Goal: Information Seeking & Learning: Learn about a topic

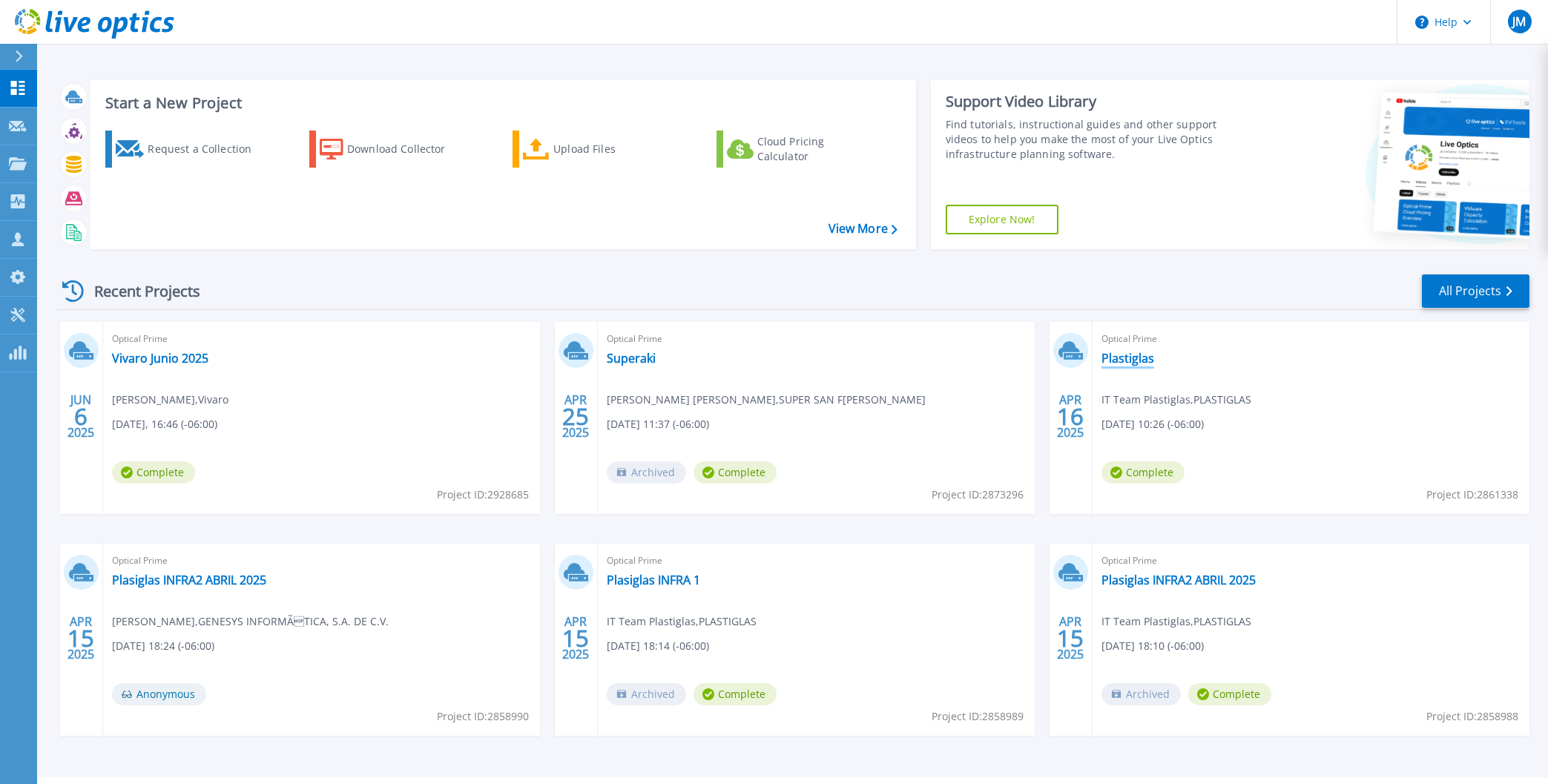
click at [1142, 361] on link "Plastiglas" at bounding box center [1128, 358] width 53 height 15
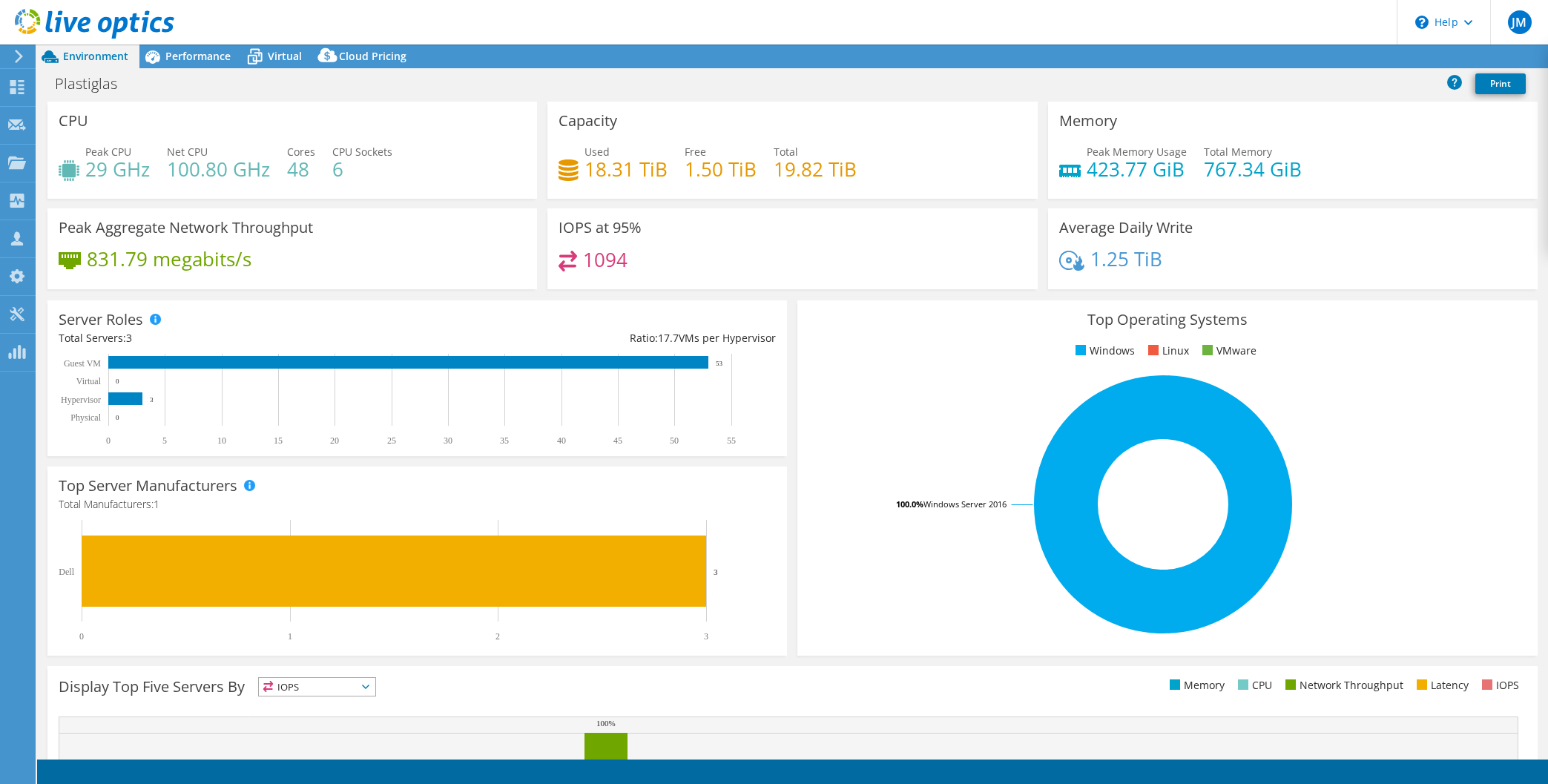
select select "USD"
click at [183, 57] on span "Performance" at bounding box center [198, 56] width 65 height 14
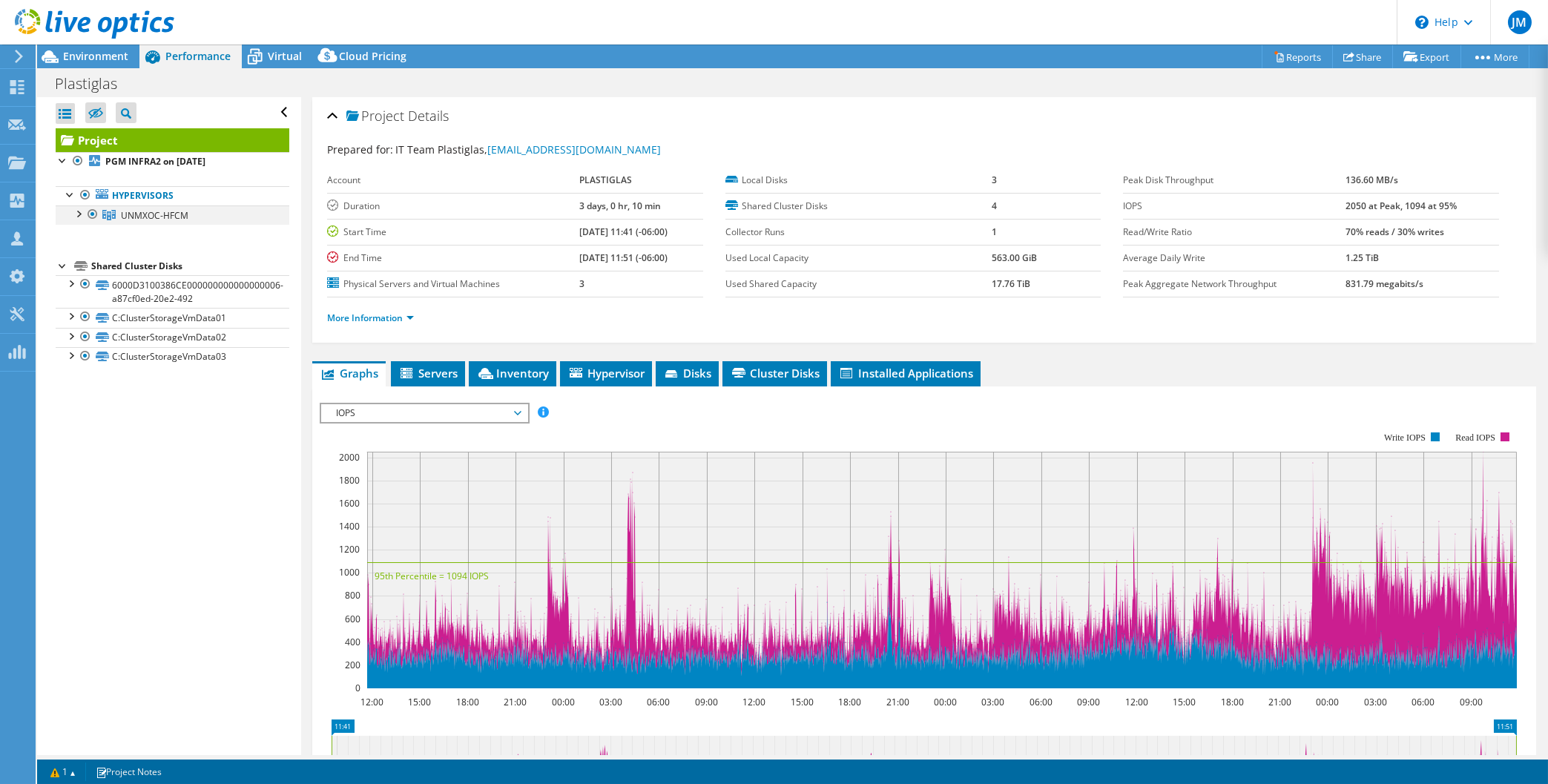
click at [78, 214] on div at bounding box center [78, 213] width 15 height 15
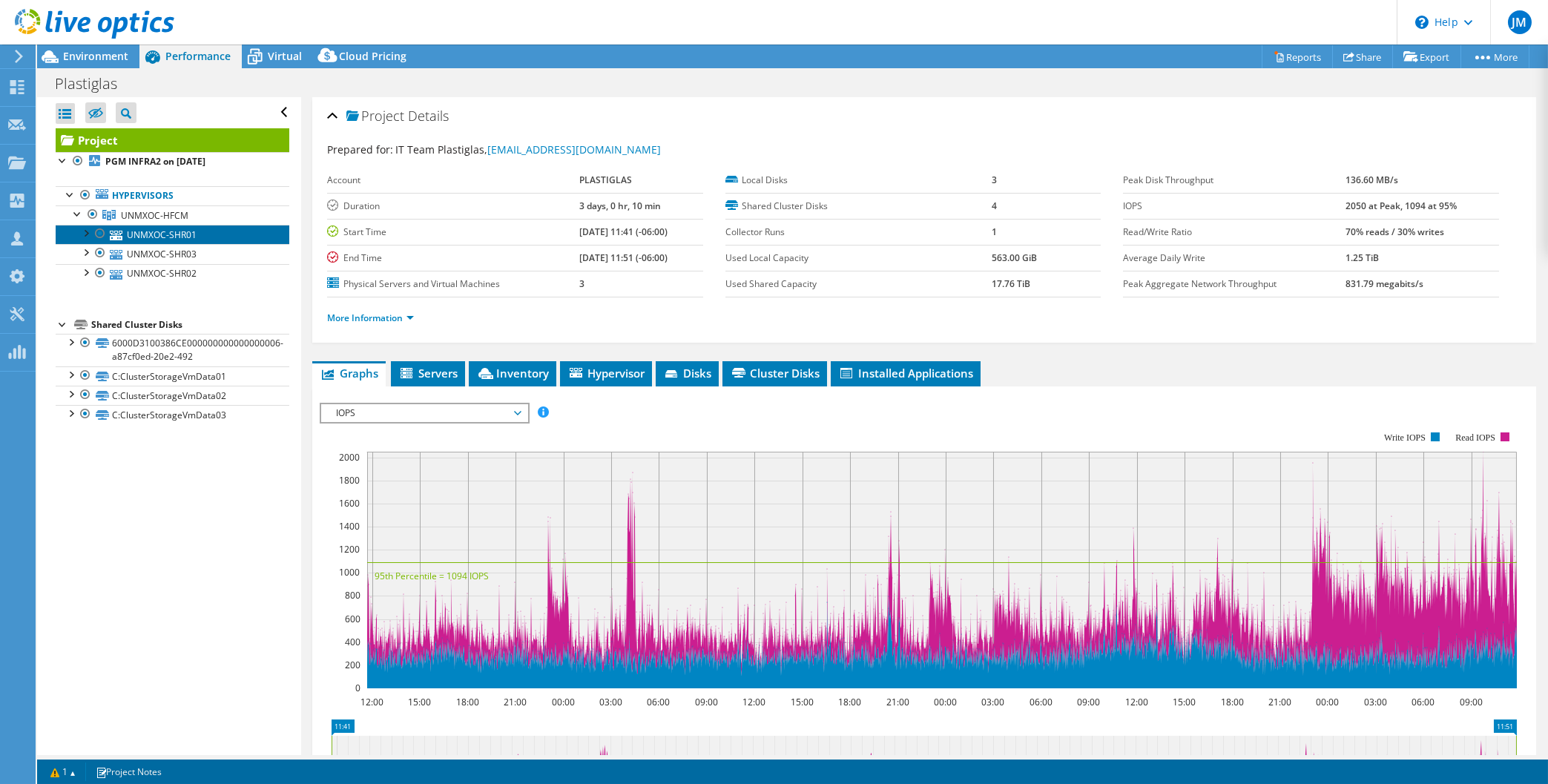
click at [219, 236] on link "UNMXOC-SHR01" at bounding box center [172, 235] width 234 height 19
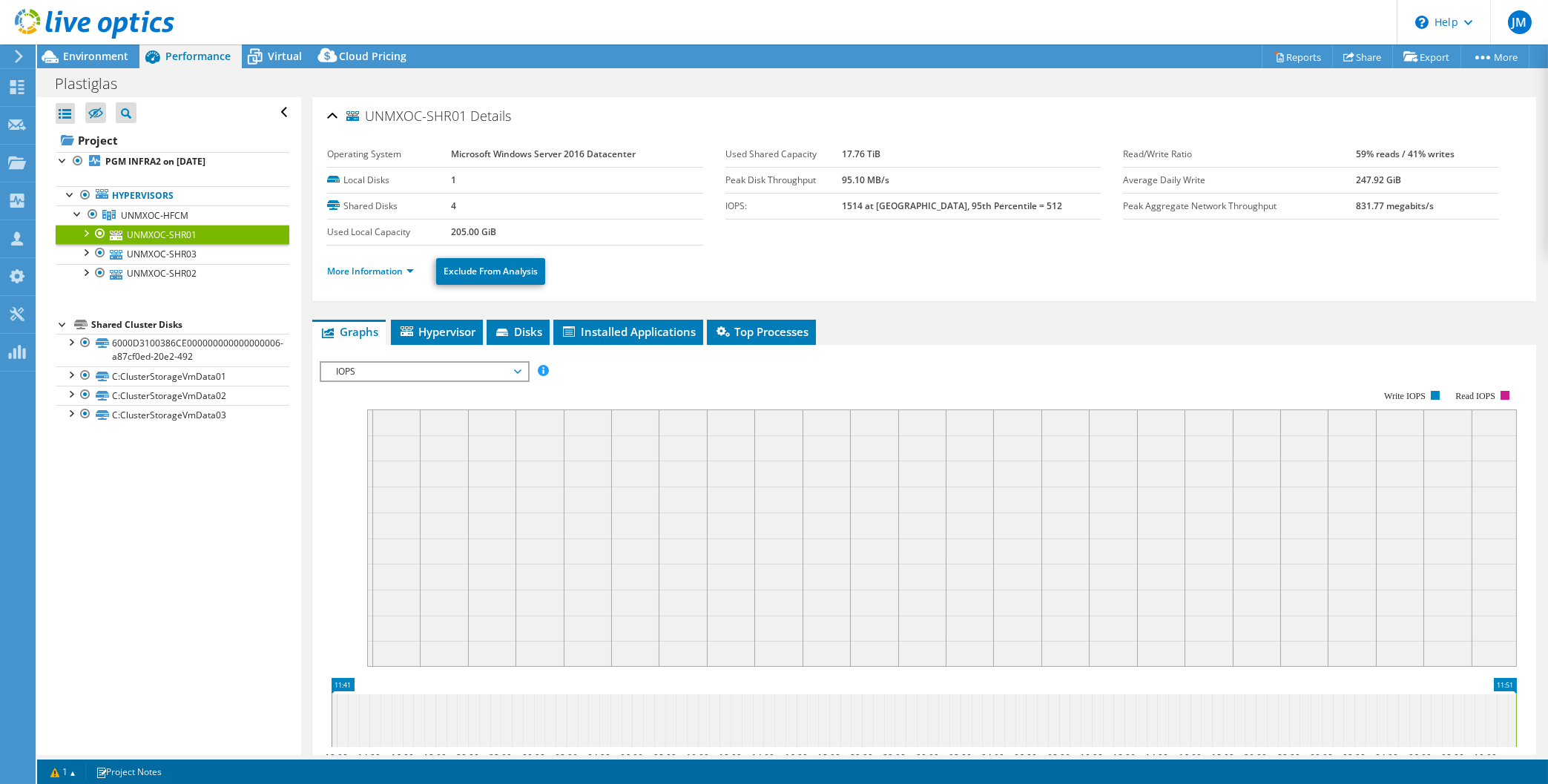
click at [520, 370] on icon at bounding box center [518, 371] width 7 height 4
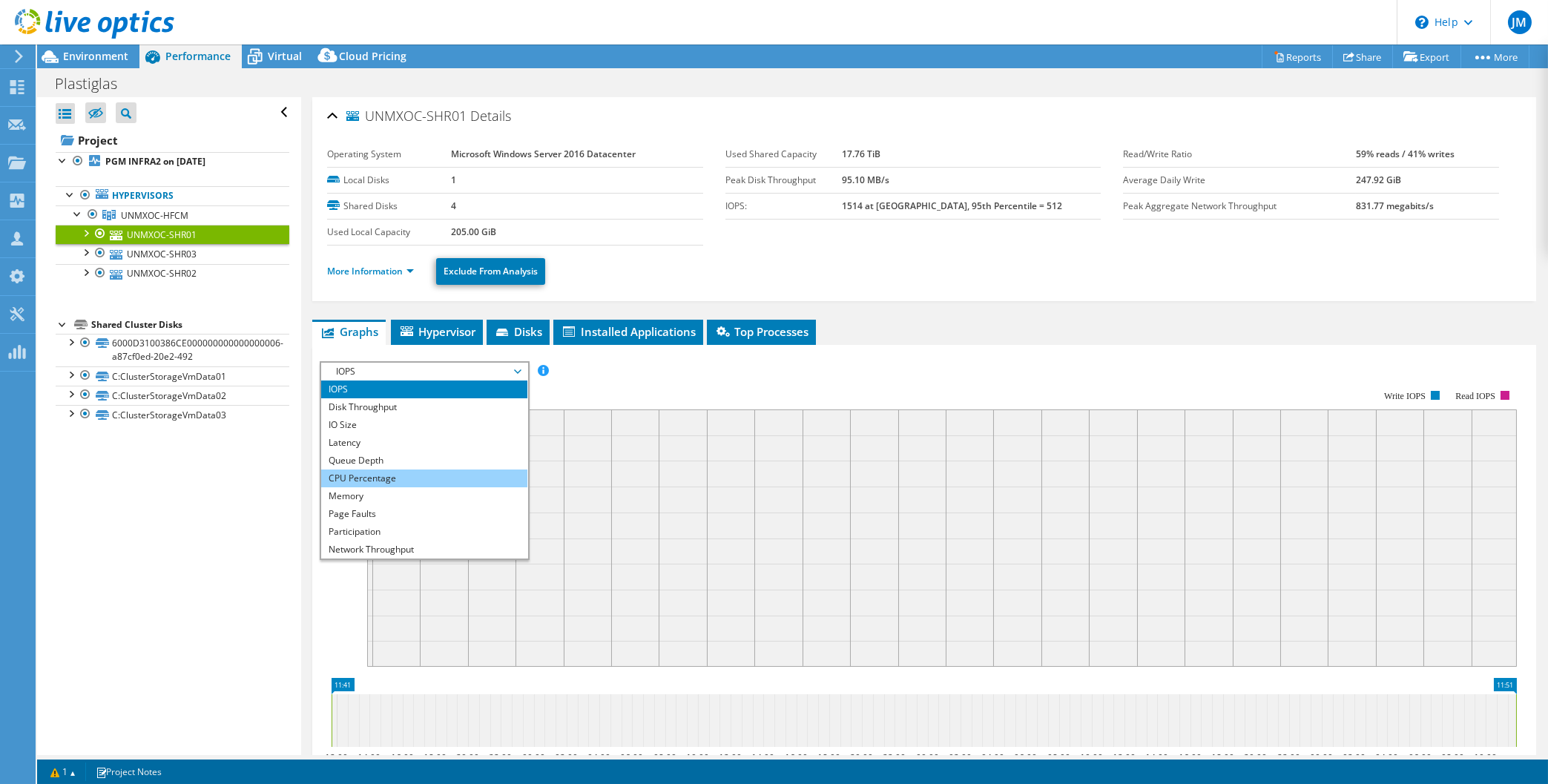
click at [385, 478] on li "CPU Percentage" at bounding box center [423, 478] width 206 height 18
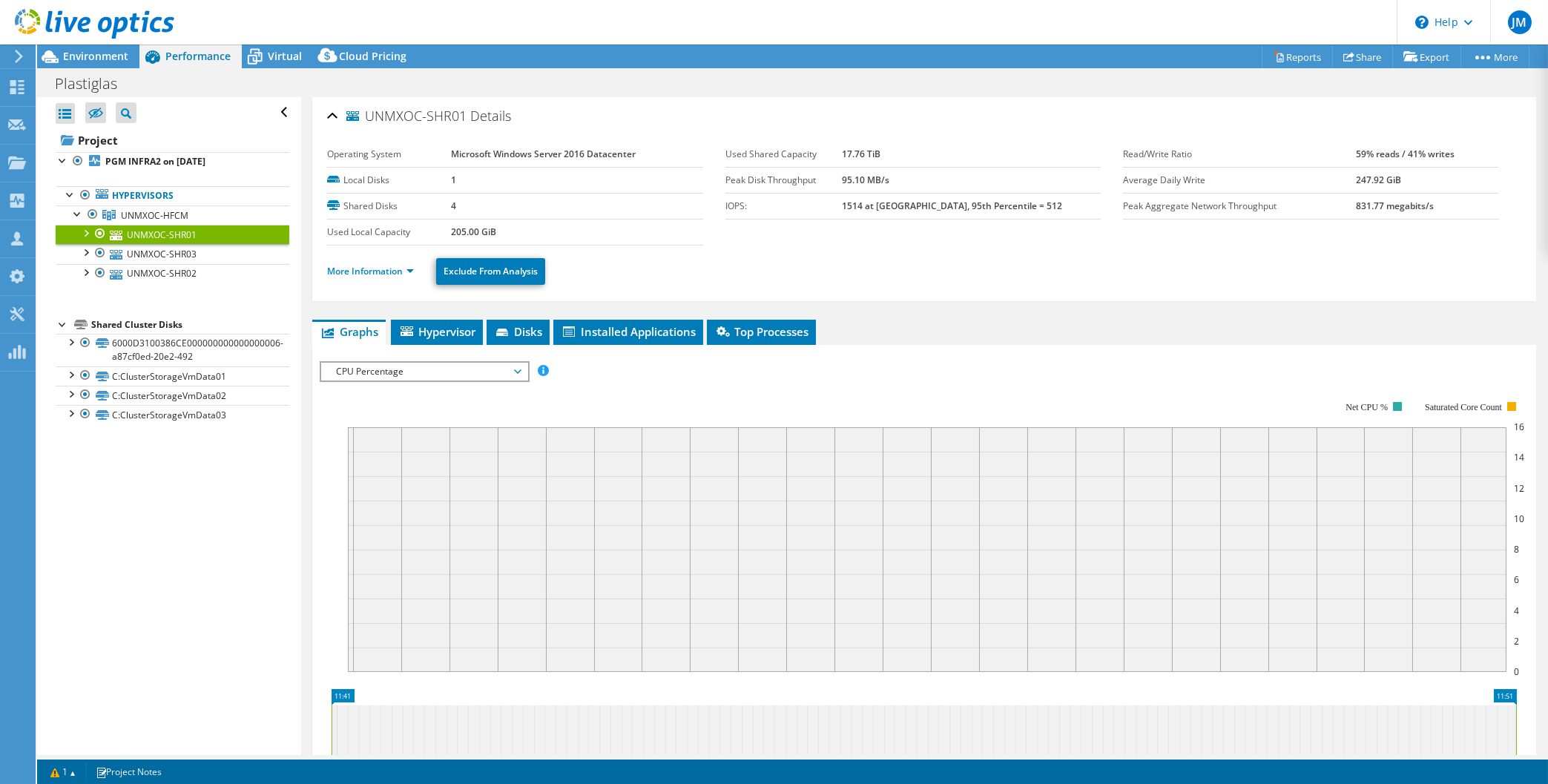
click at [518, 371] on span "CPU Percentage" at bounding box center [424, 371] width 191 height 18
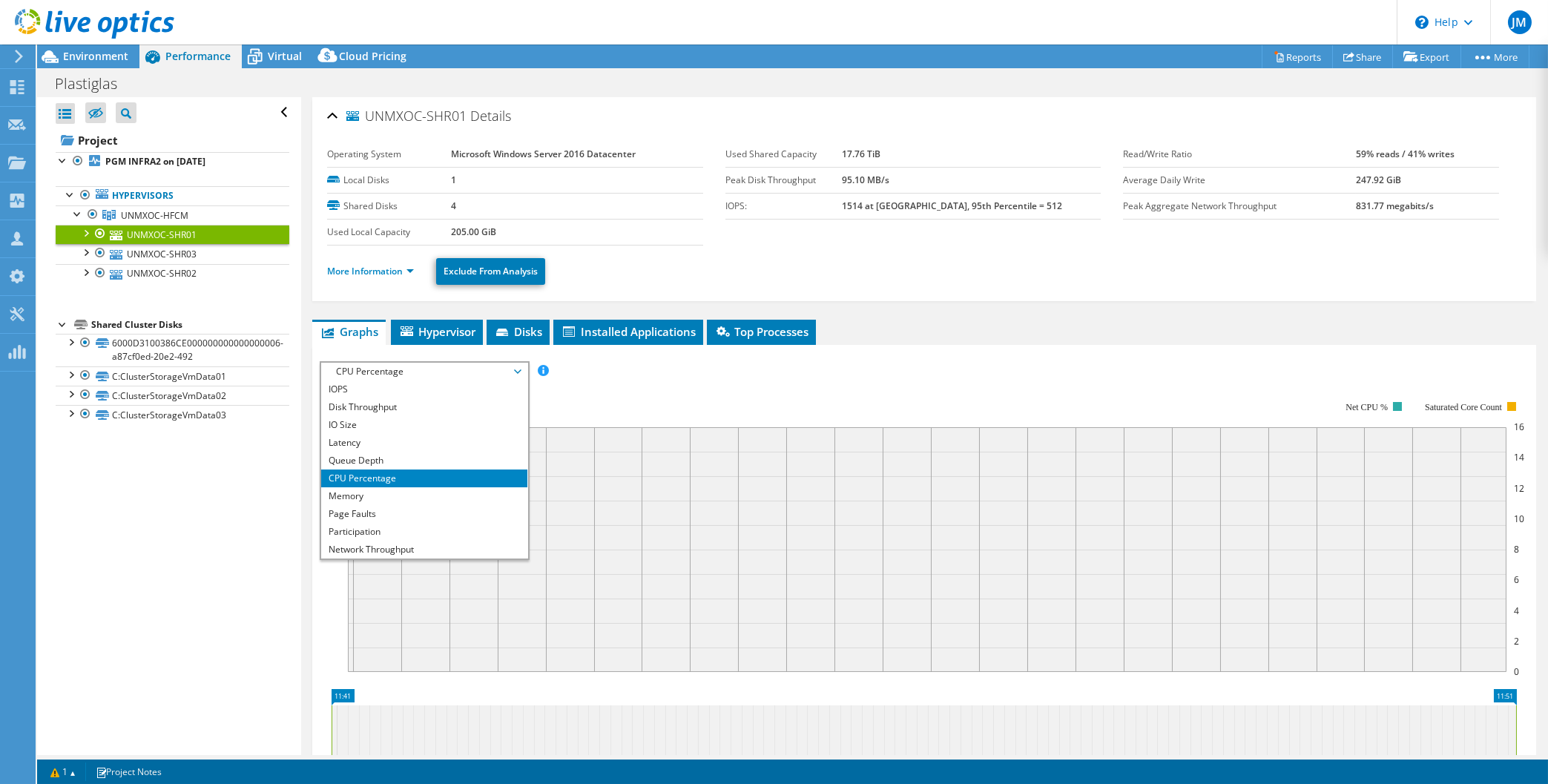
click at [398, 370] on span "CPU Percentage" at bounding box center [424, 371] width 191 height 18
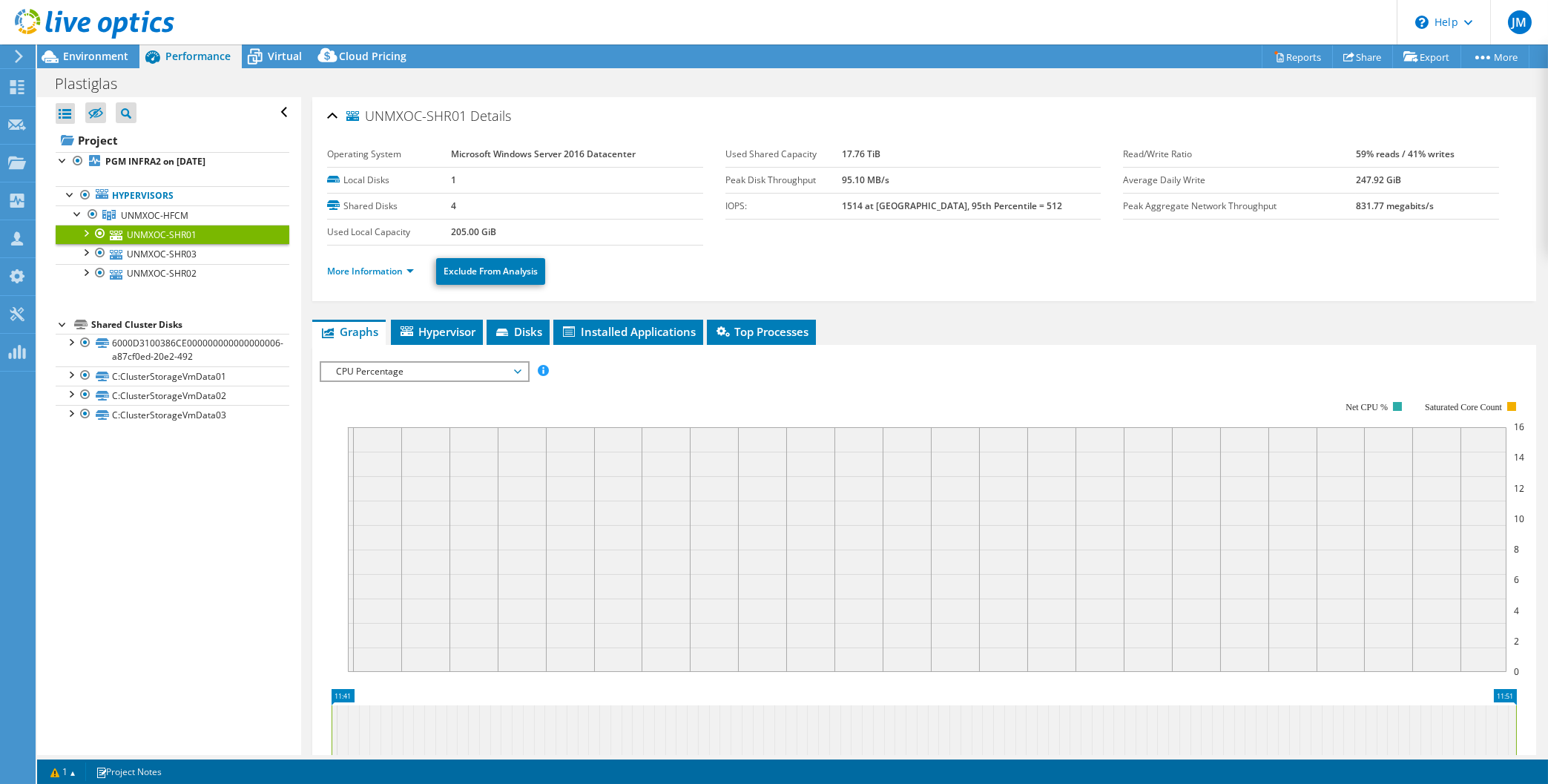
click at [516, 371] on span "CPU Percentage" at bounding box center [424, 371] width 191 height 18
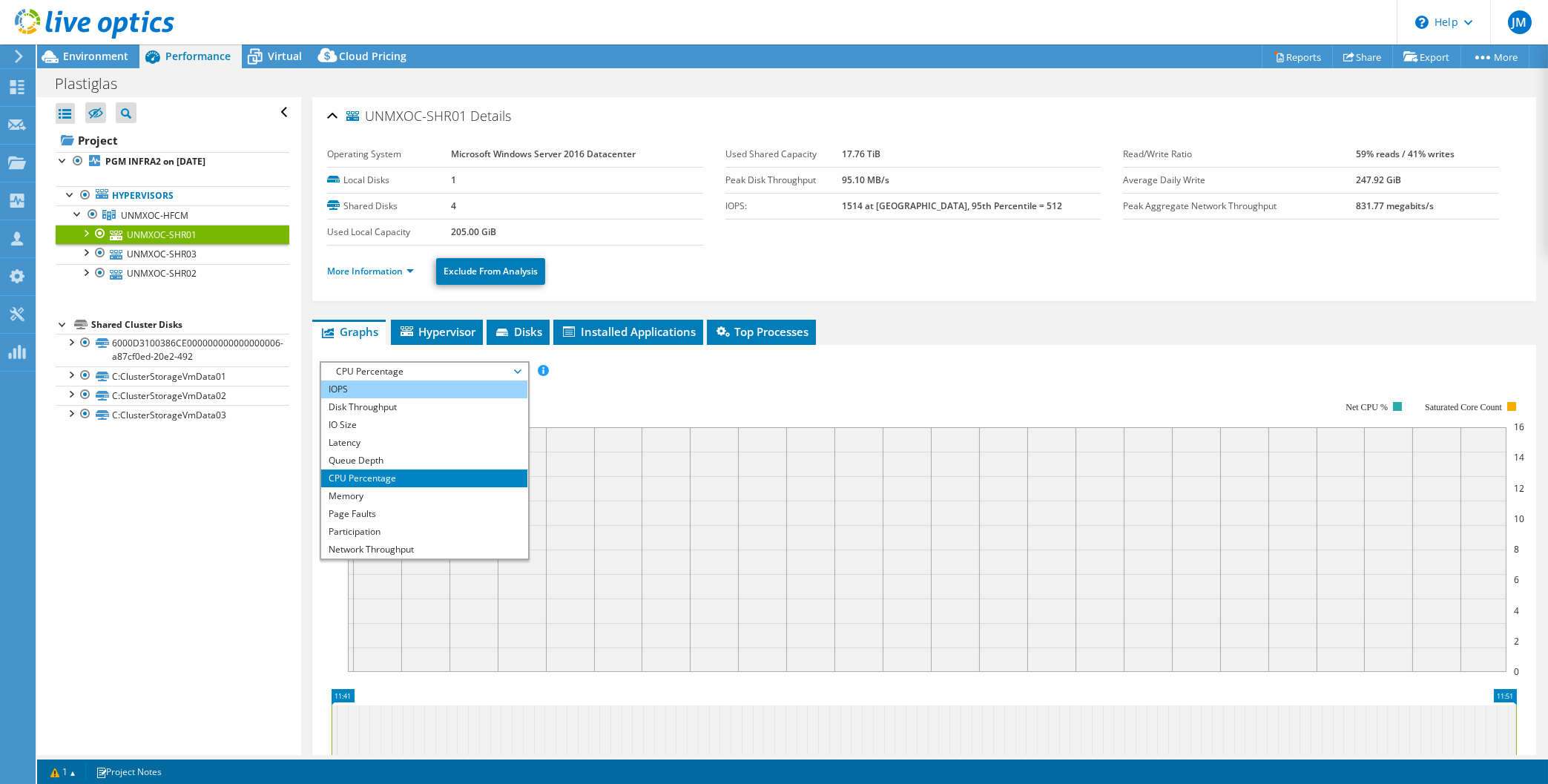
click at [353, 392] on li "IOPS" at bounding box center [423, 389] width 206 height 18
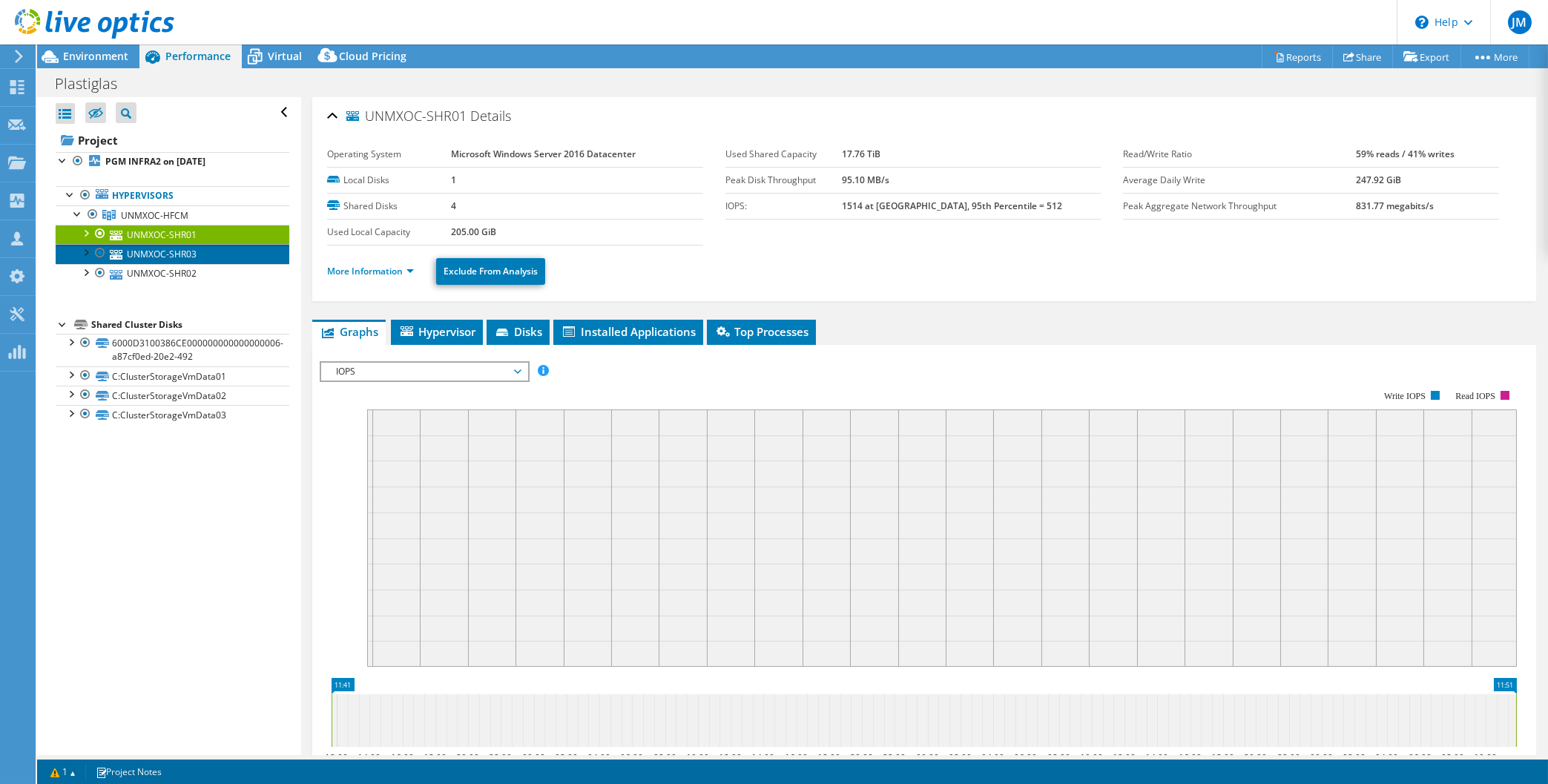
click at [180, 253] on link "UNMXOC-SHR03" at bounding box center [172, 254] width 234 height 19
click at [85, 235] on div at bounding box center [85, 232] width 15 height 15
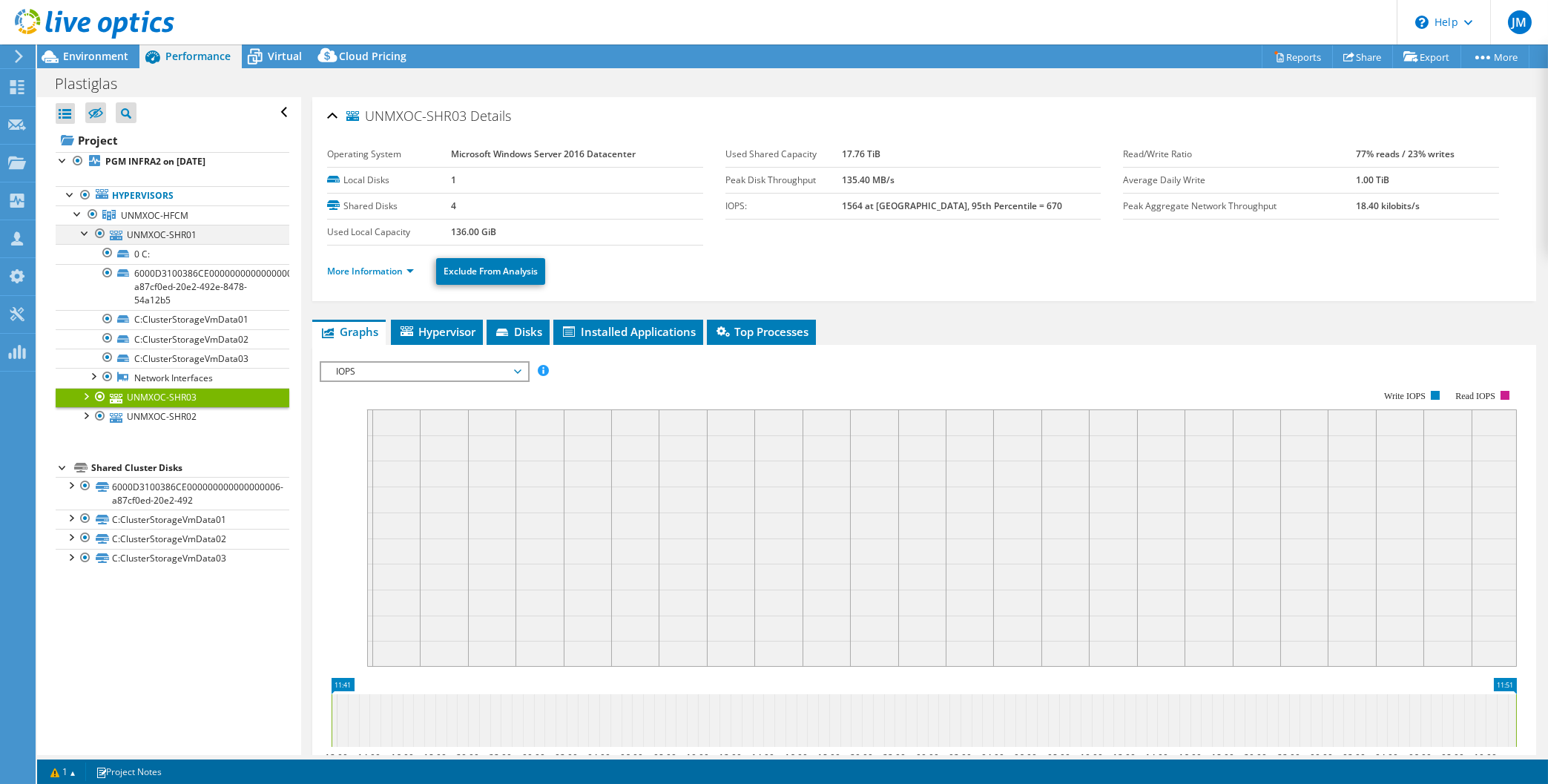
click at [85, 235] on div at bounding box center [85, 232] width 15 height 15
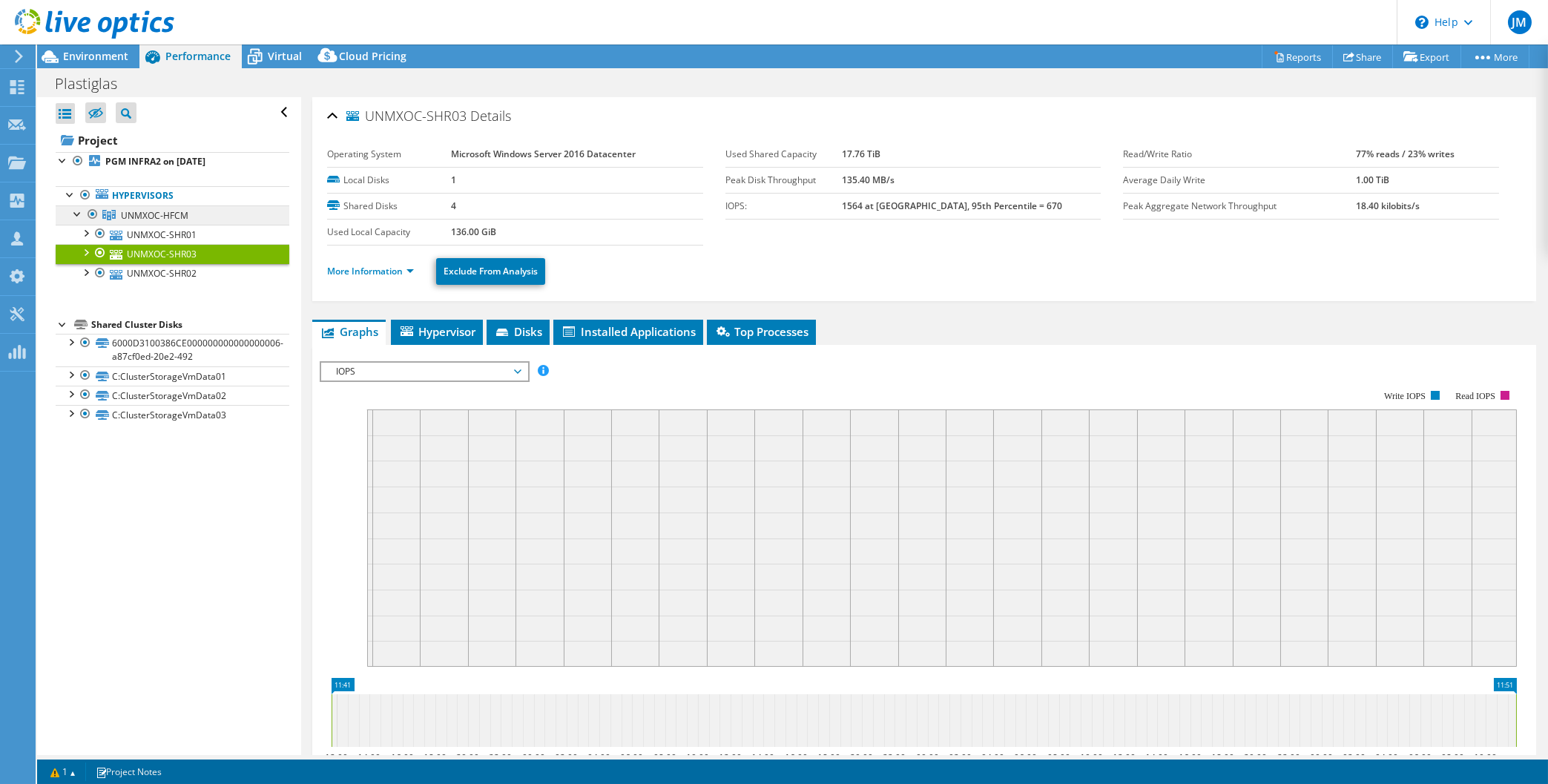
click at [149, 219] on span "UNMXOC-HFCM" at bounding box center [154, 215] width 68 height 12
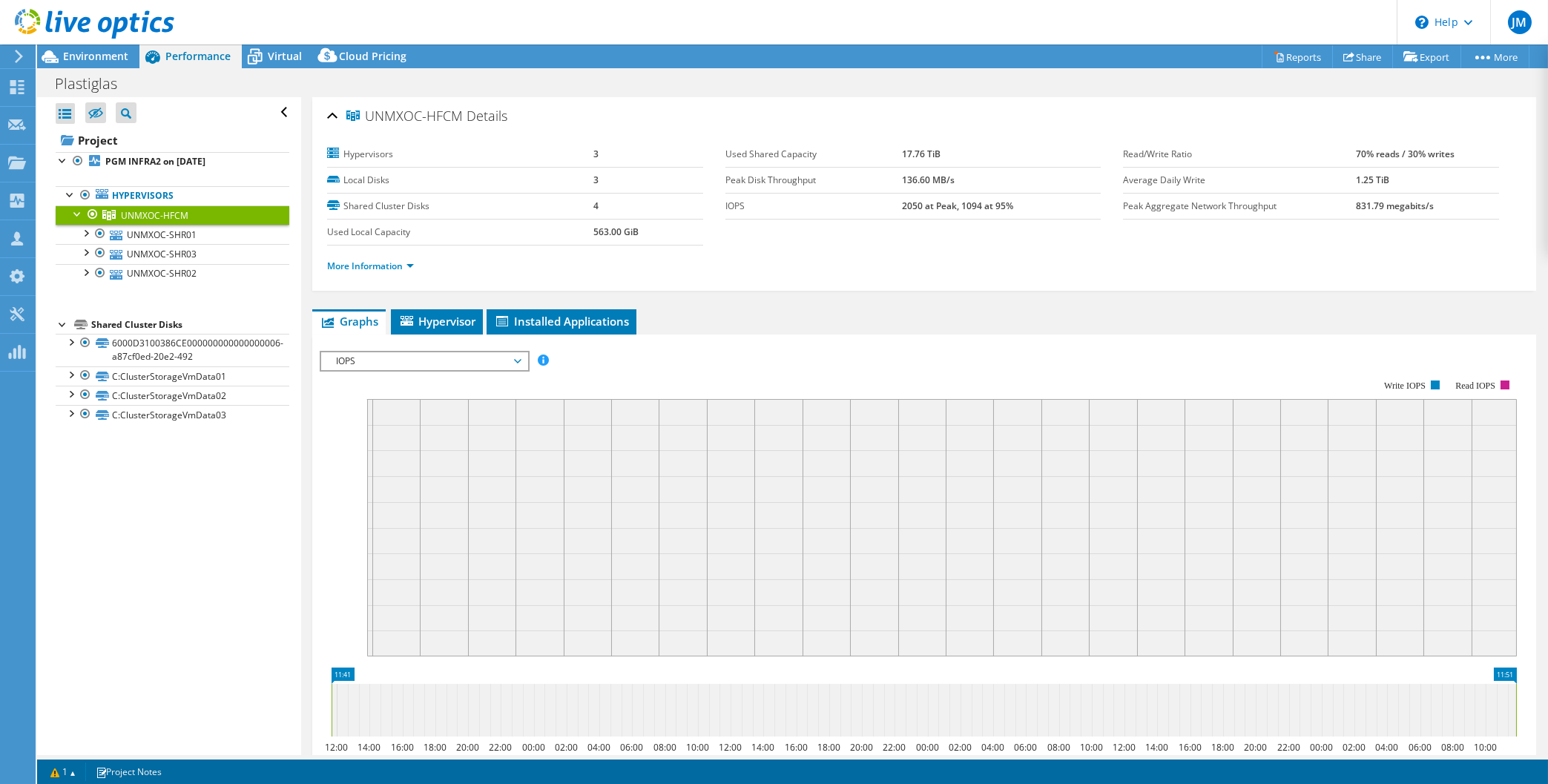
click at [519, 362] on span "IOPS" at bounding box center [424, 362] width 191 height 18
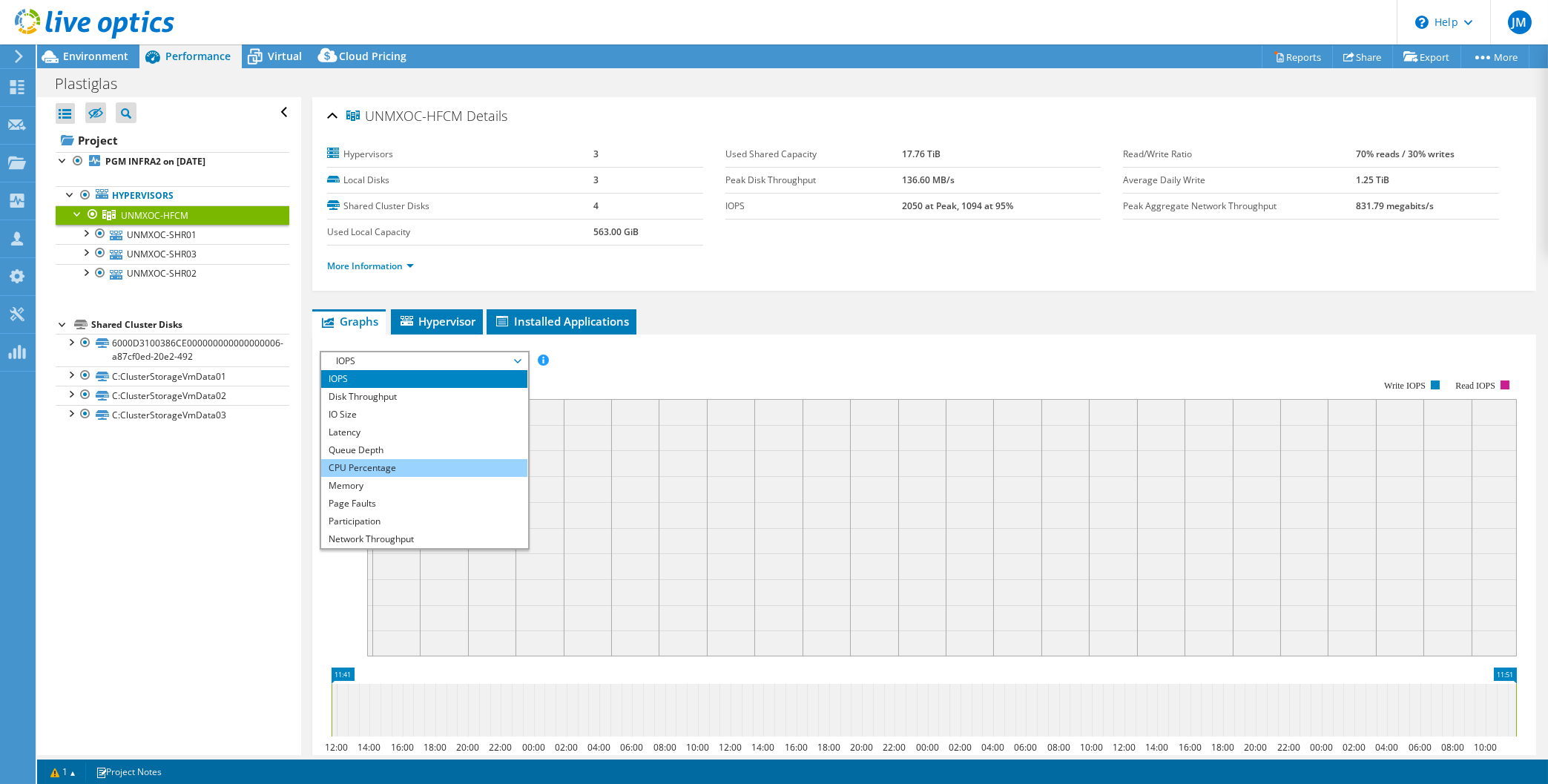
click at [379, 468] on li "CPU Percentage" at bounding box center [423, 468] width 206 height 18
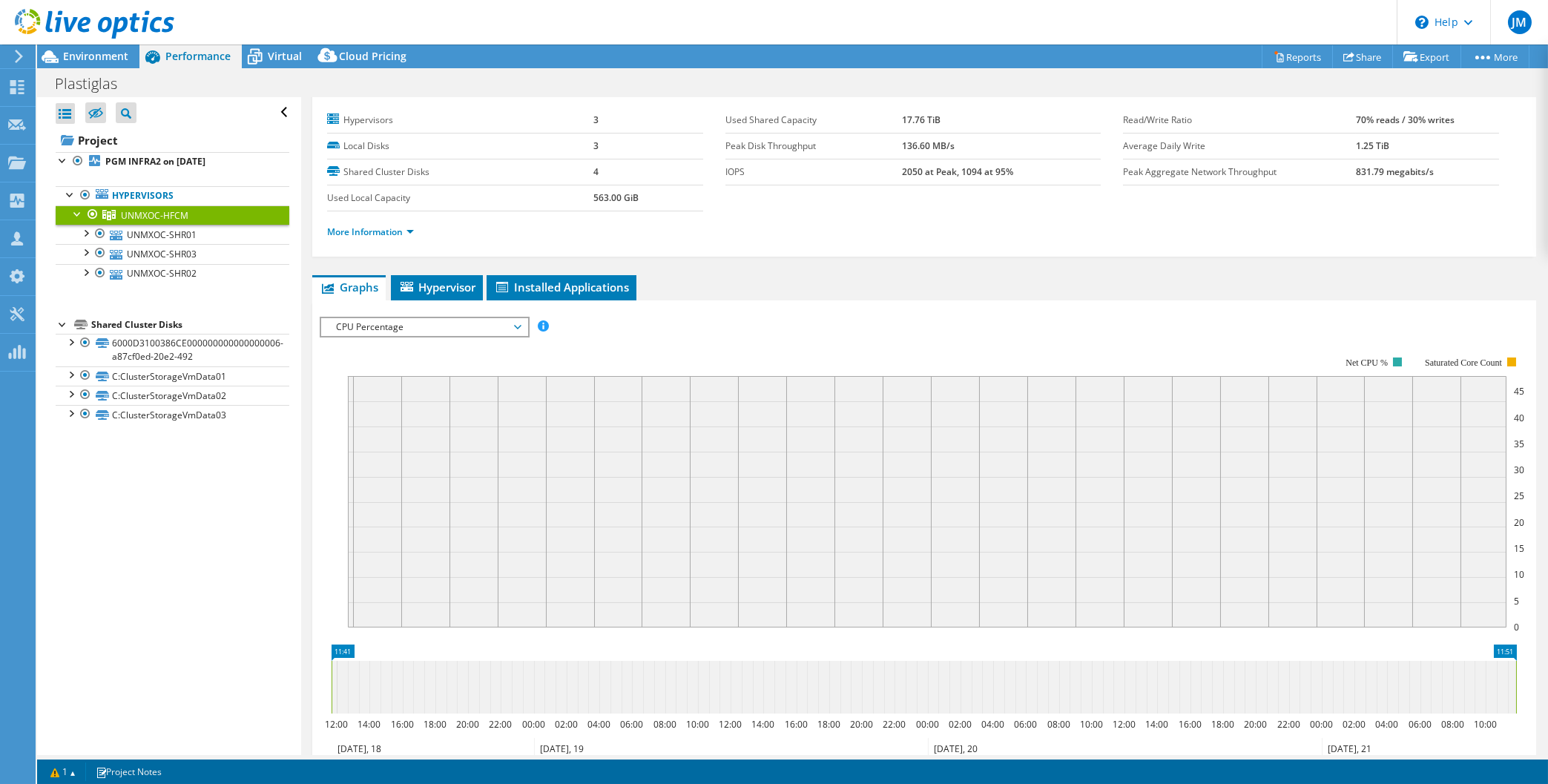
scroll to position [4, 0]
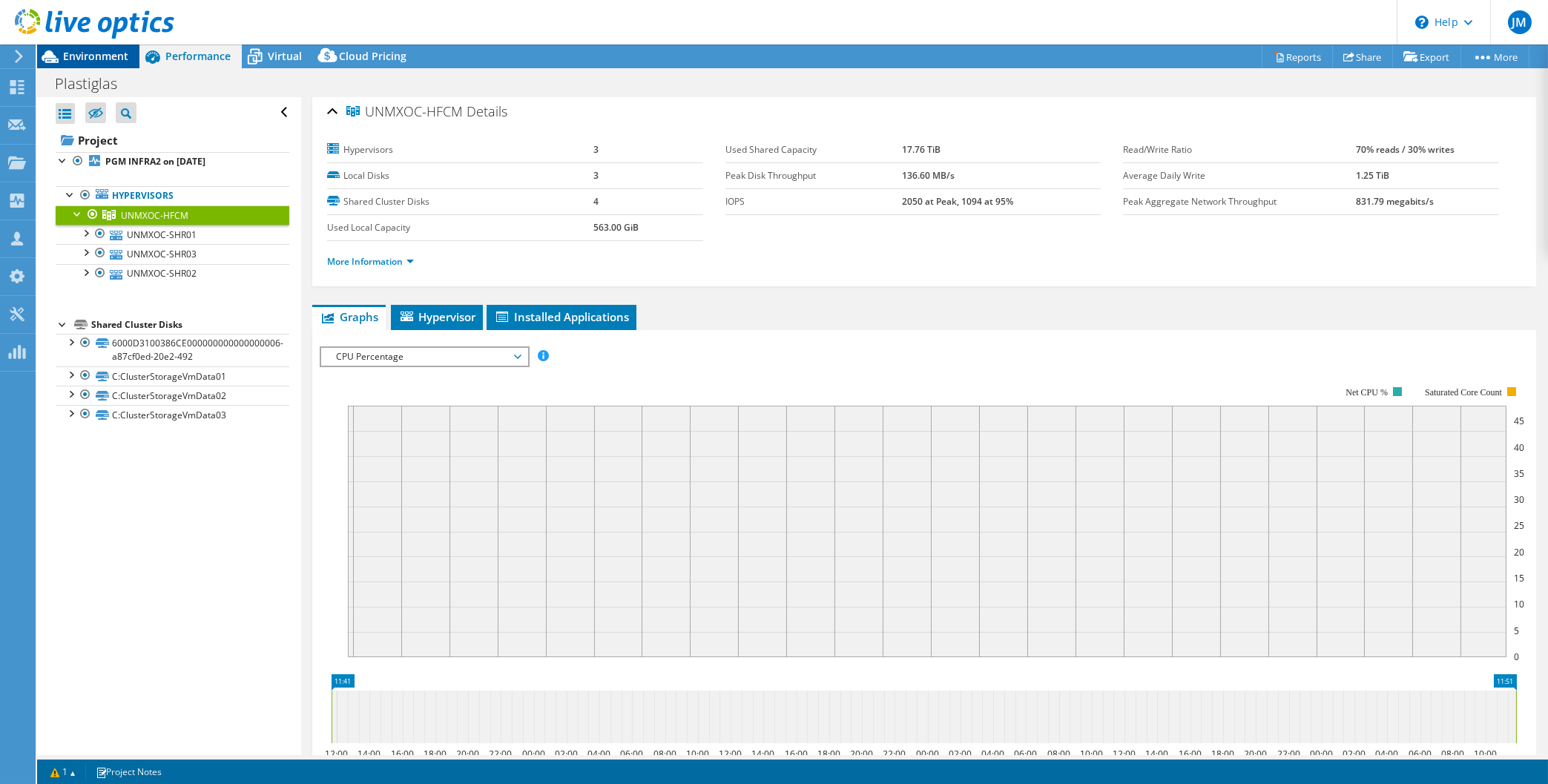
click at [100, 56] on span "Environment" at bounding box center [95, 56] width 65 height 14
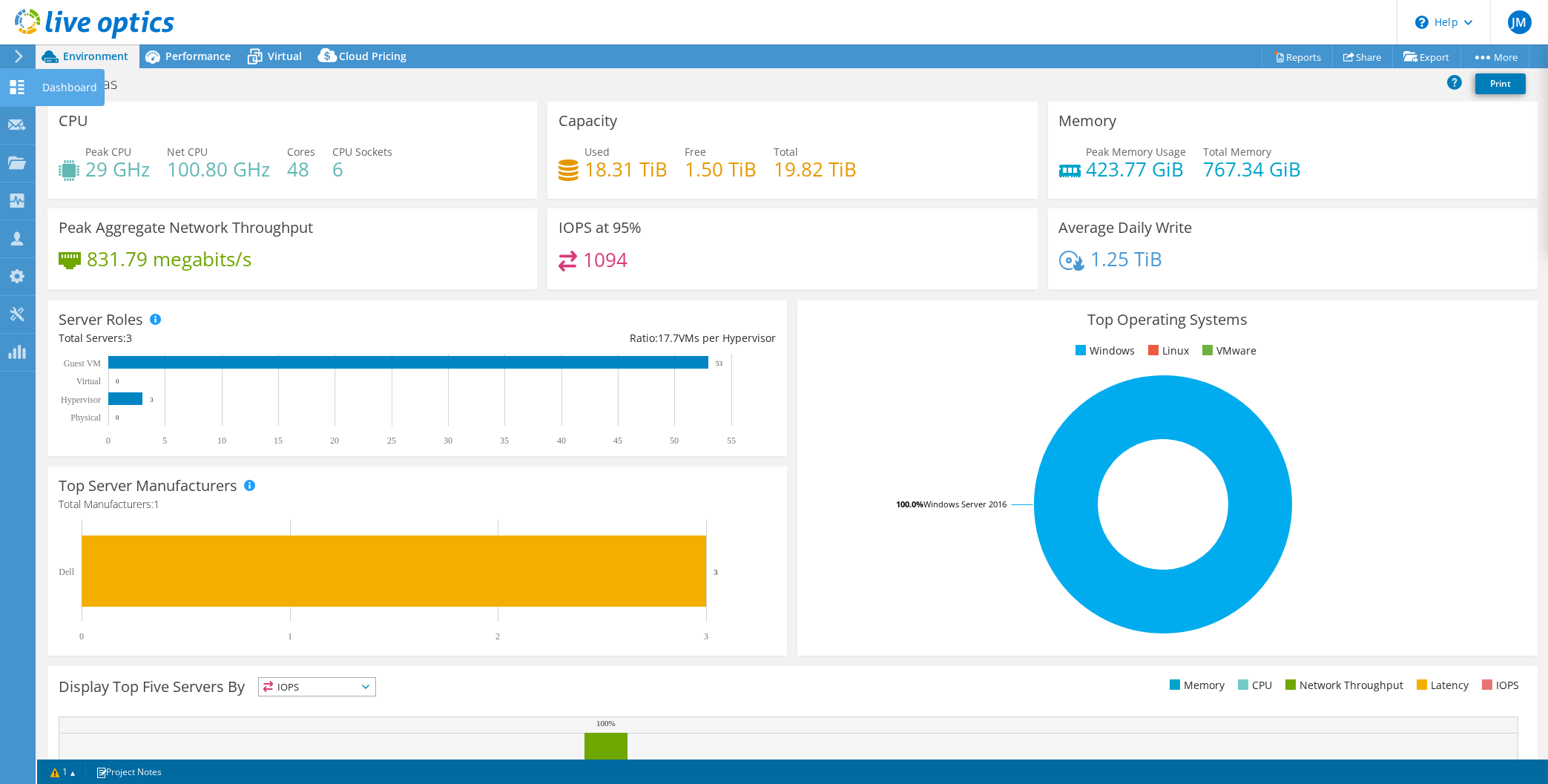
click at [19, 87] on icon at bounding box center [17, 87] width 18 height 14
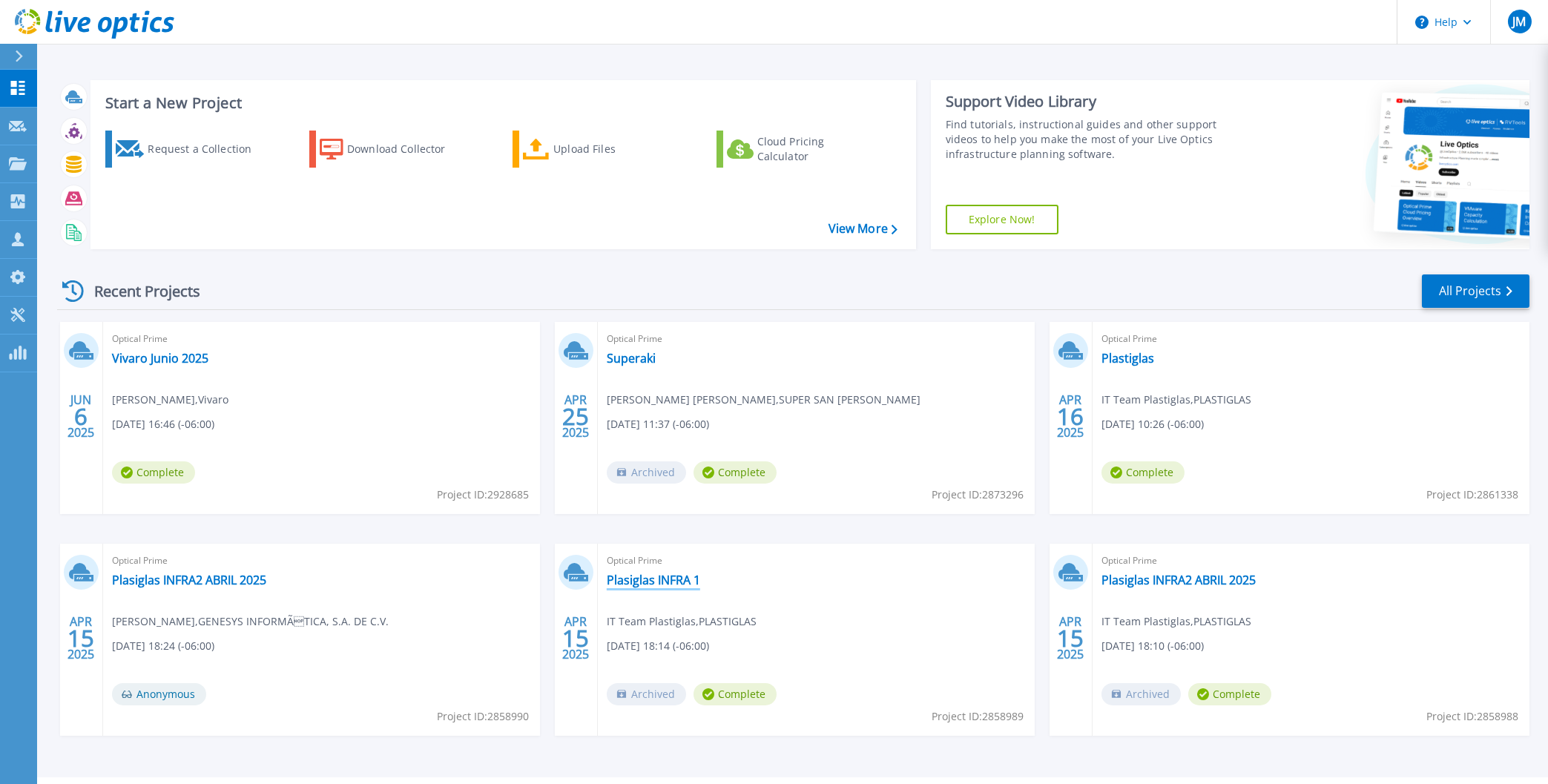
click at [671, 581] on link "Plasiglas INFRA 1" at bounding box center [654, 579] width 93 height 15
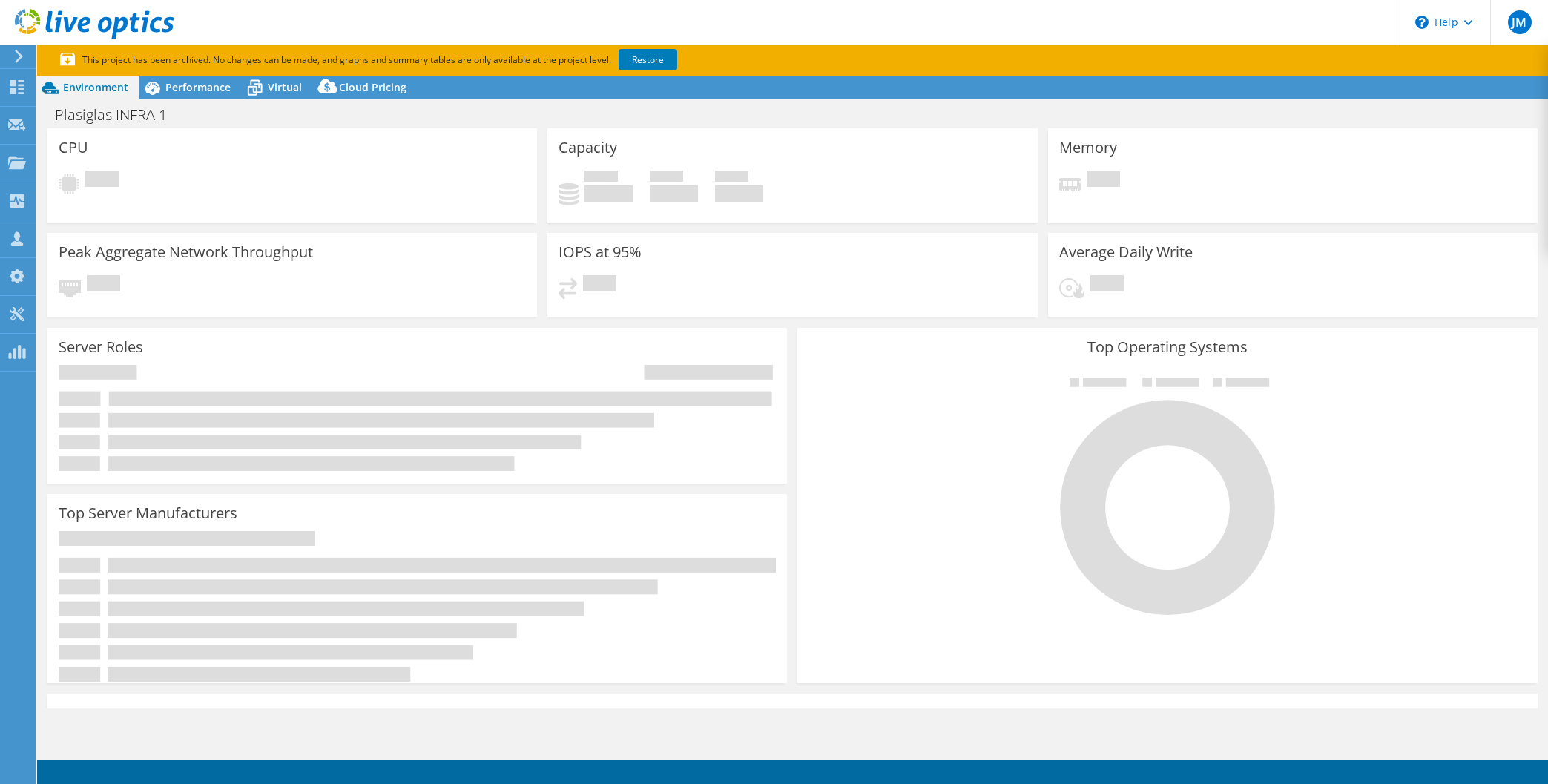
select select "USD"
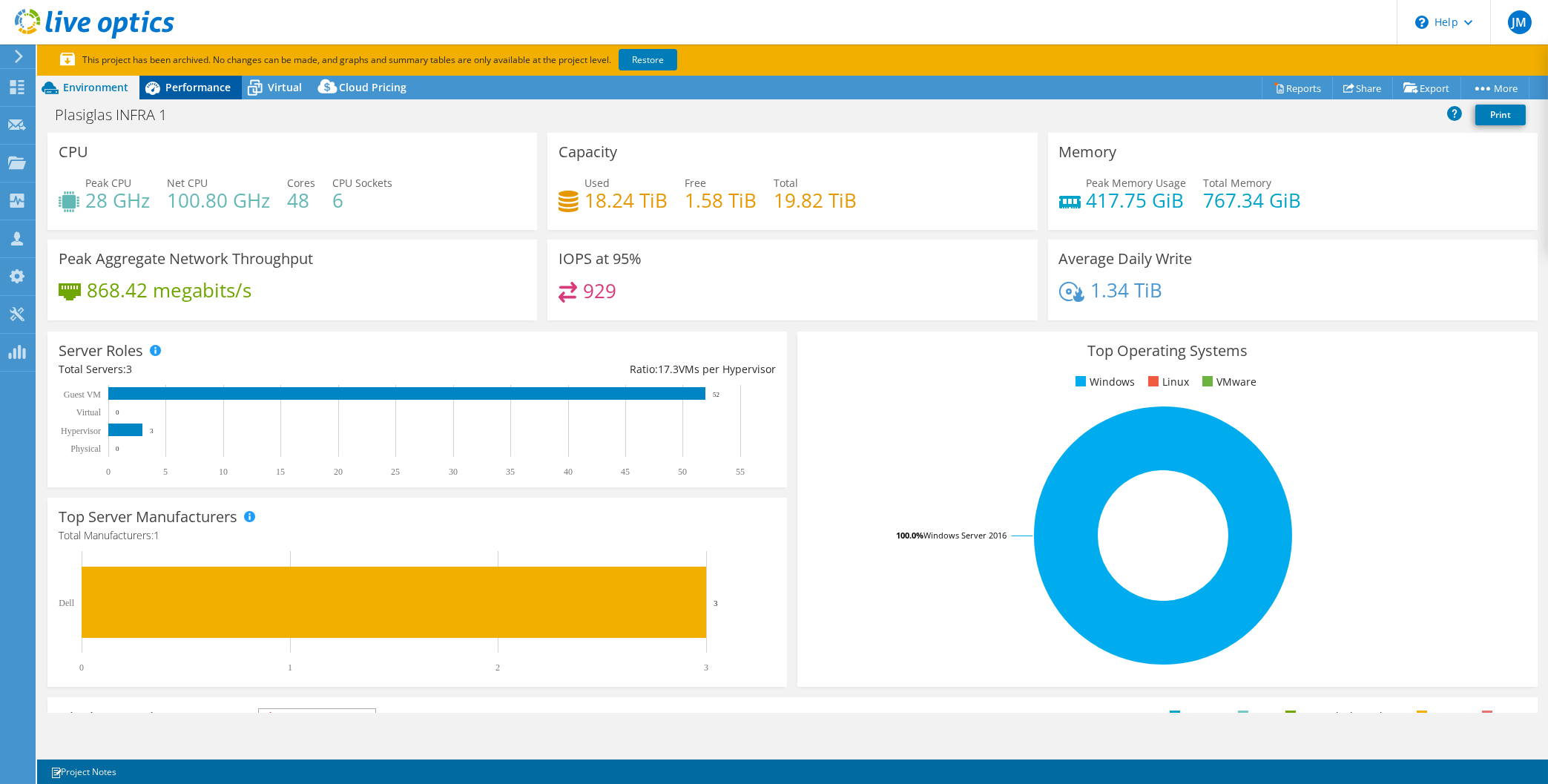
click at [201, 90] on span "Performance" at bounding box center [198, 87] width 65 height 14
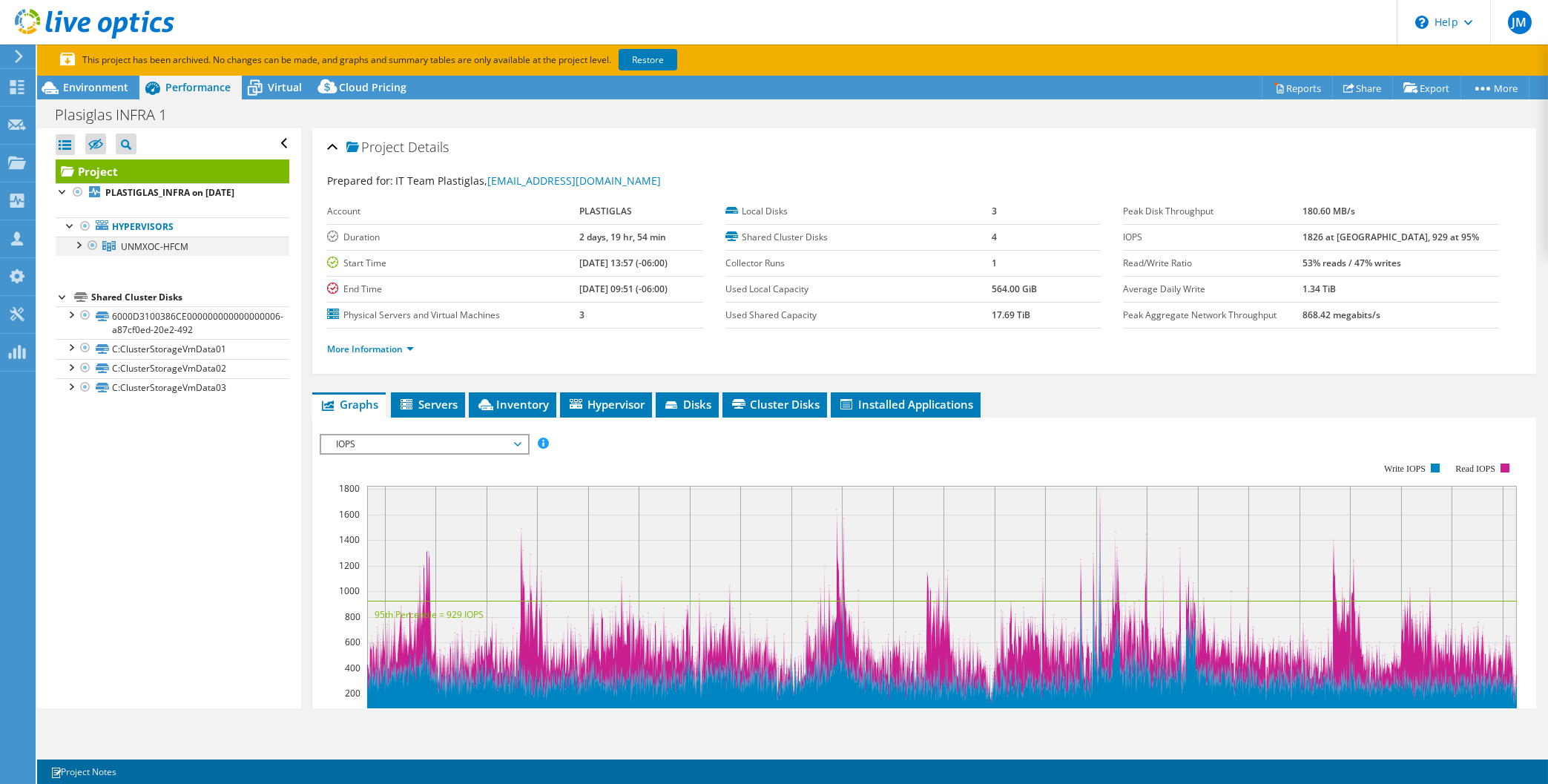
click at [77, 248] on div at bounding box center [78, 243] width 15 height 15
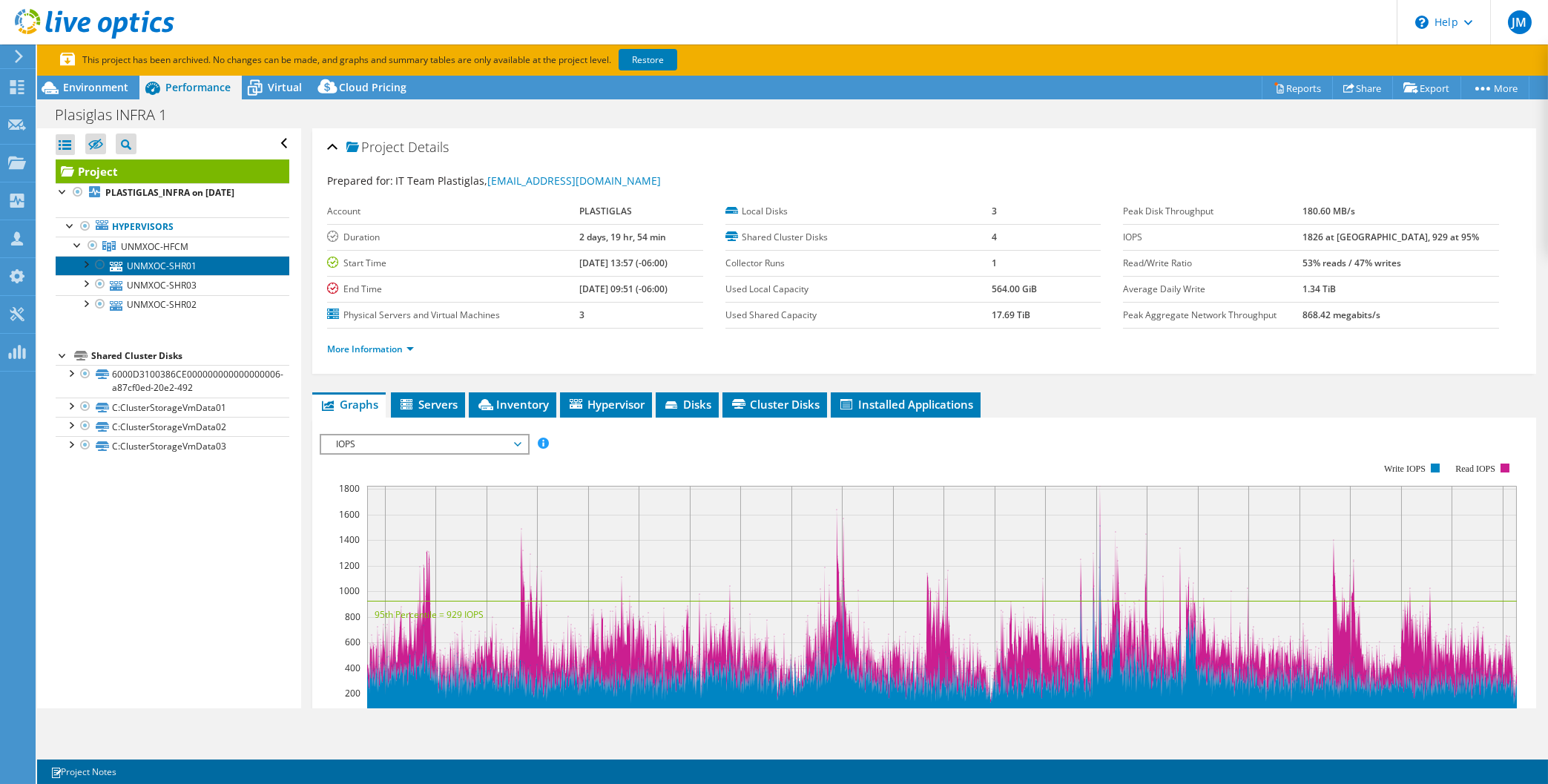
click at [179, 267] on link "UNMXOC-SHR01" at bounding box center [172, 265] width 234 height 19
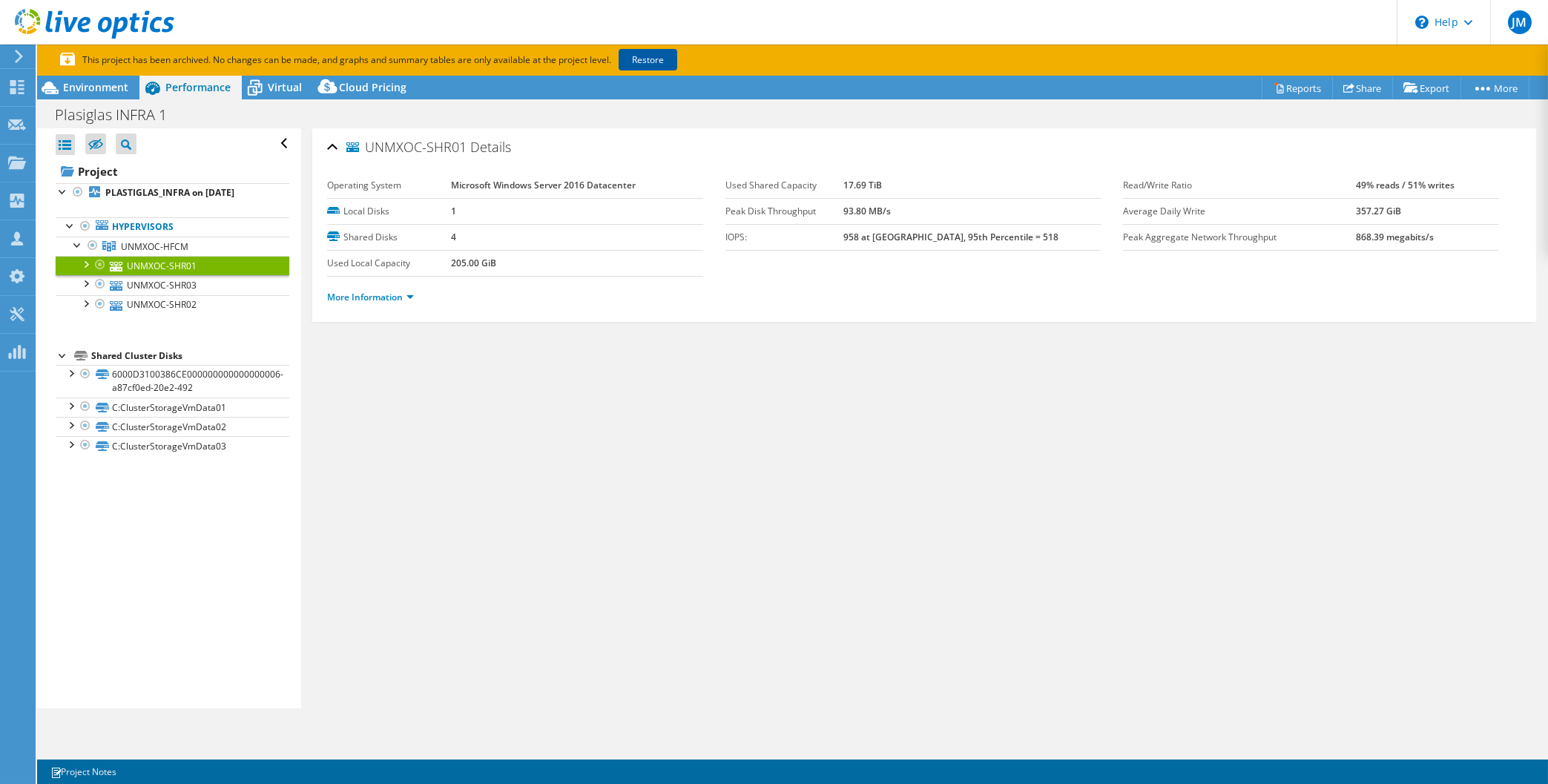
click at [653, 61] on link "Restore" at bounding box center [647, 60] width 58 height 21
drag, startPoint x: 106, startPoint y: 241, endPoint x: 175, endPoint y: 243, distance: 69.0
click at [108, 241] on link "UNMXOC-HFCM" at bounding box center [172, 246] width 234 height 19
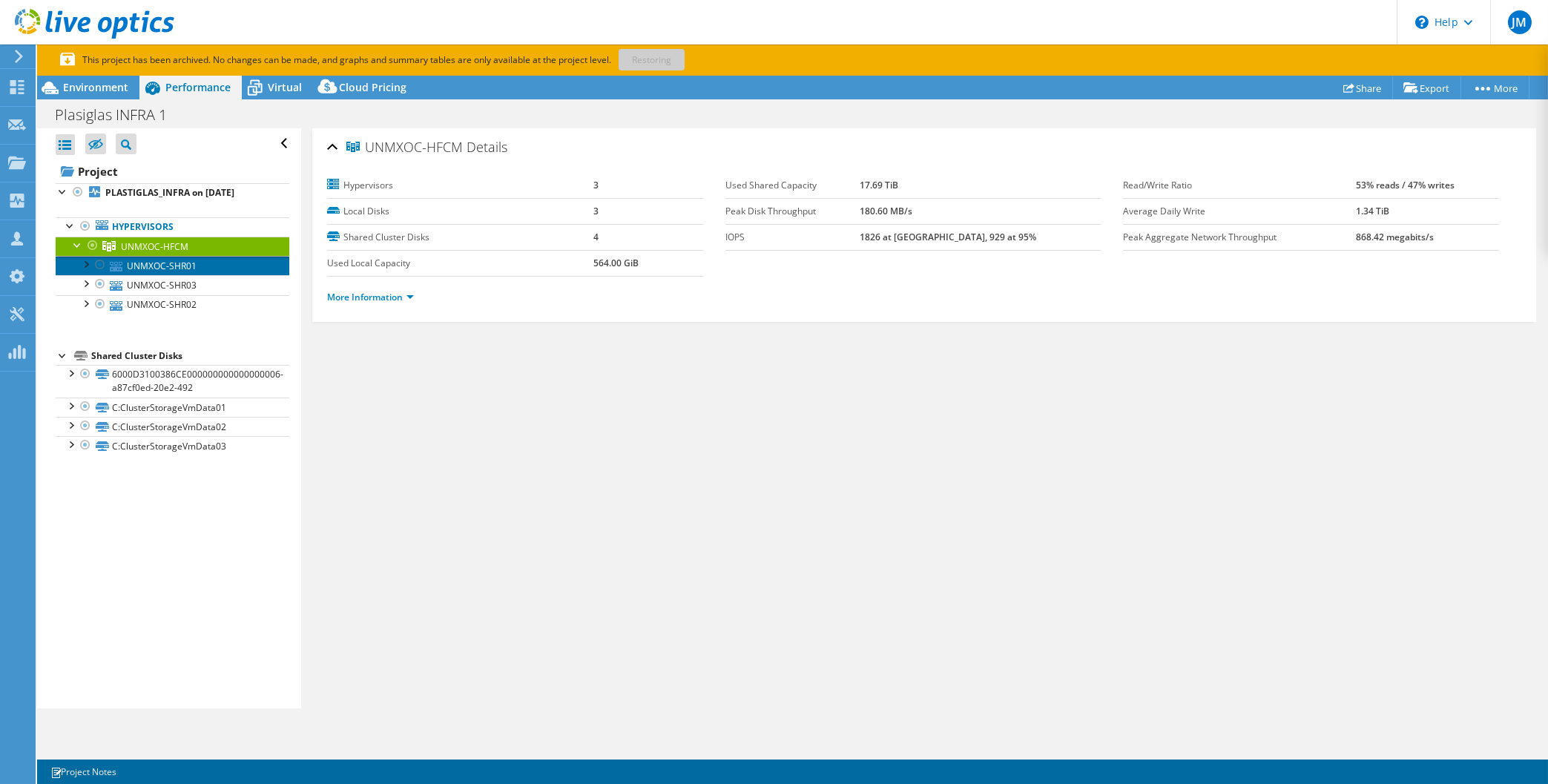
click at [155, 260] on link "UNMXOC-SHR01" at bounding box center [172, 265] width 234 height 19
